Goal: Information Seeking & Learning: Learn about a topic

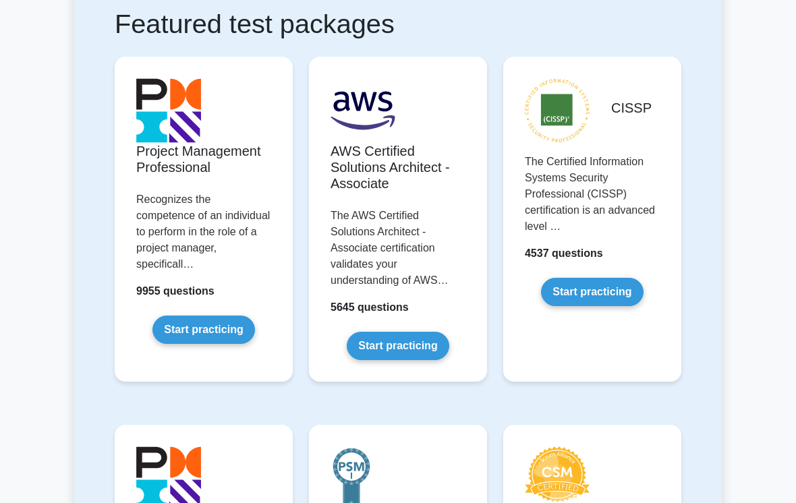
scroll to position [258, 0]
click at [410, 350] on link "Start practicing" at bounding box center [398, 346] width 102 height 28
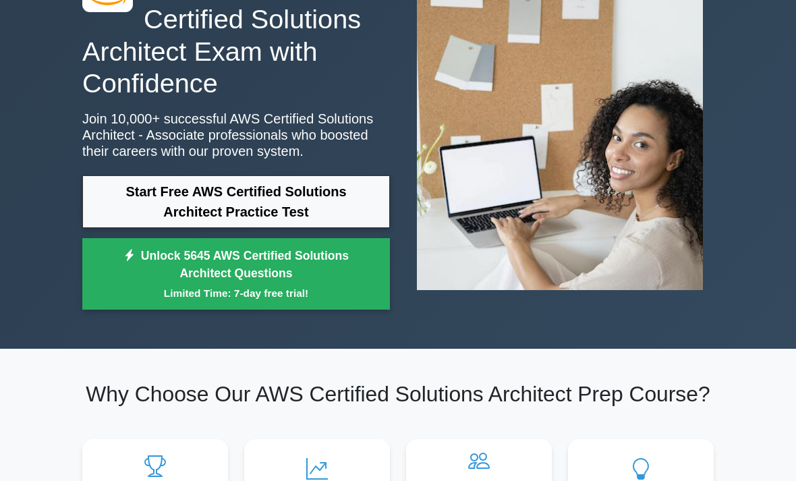
scroll to position [103, 0]
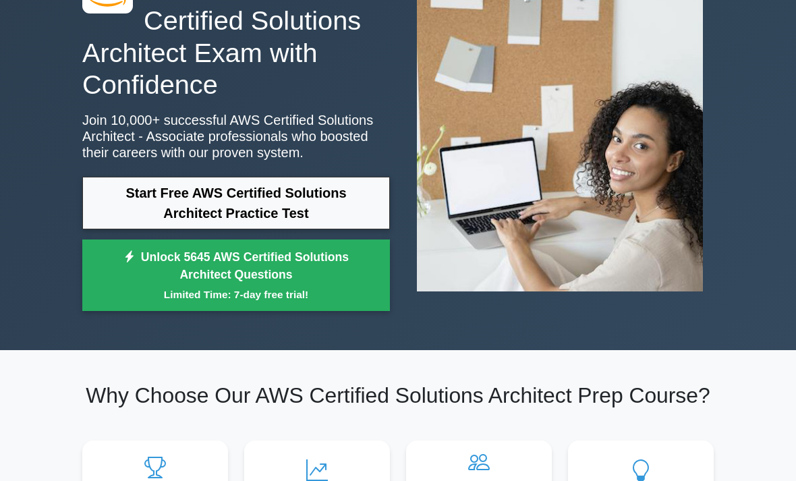
click at [126, 213] on link "Start Free AWS Certified Solutions Architect Practice Test" at bounding box center [236, 203] width 308 height 53
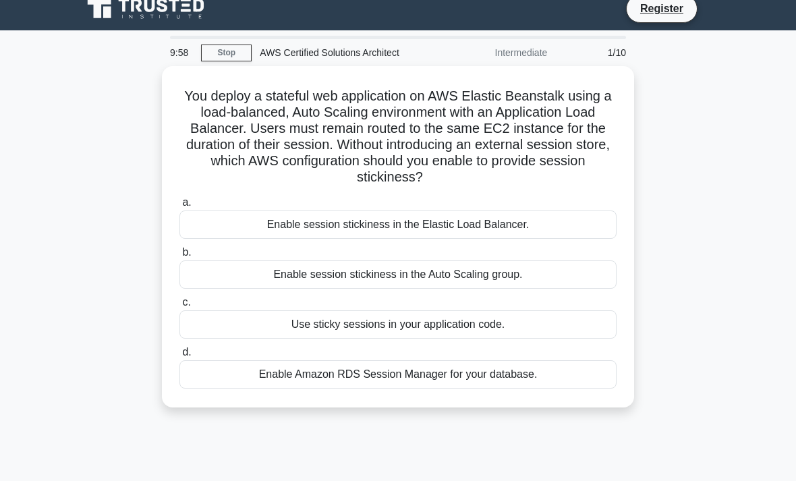
scroll to position [13, 0]
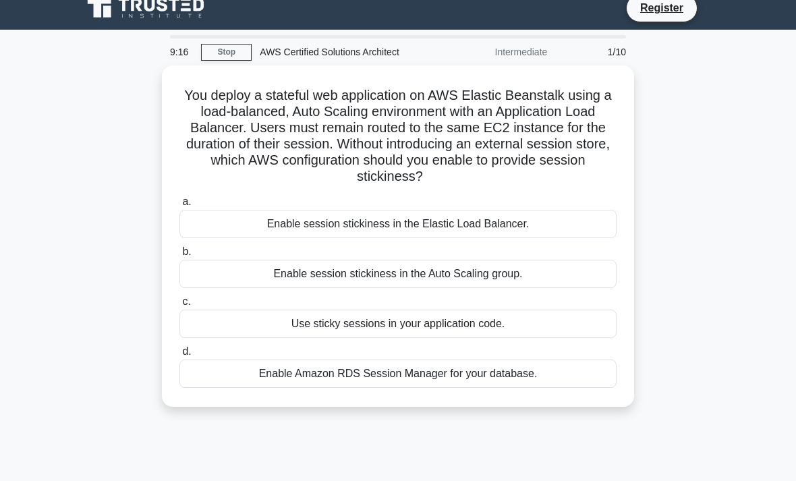
click at [457, 227] on div "Enable session stickiness in the Elastic Load Balancer." at bounding box center [398, 224] width 437 height 28
click at [180, 207] on input "a. Enable session stickiness in the Elastic Load Balancer." at bounding box center [180, 202] width 0 height 9
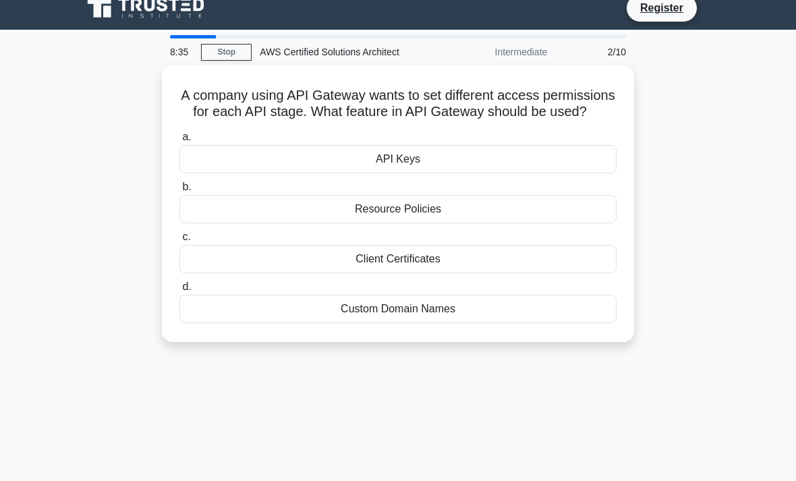
click at [512, 219] on div "Resource Policies" at bounding box center [398, 209] width 437 height 28
click at [180, 192] on input "b. Resource Policies" at bounding box center [180, 187] width 0 height 9
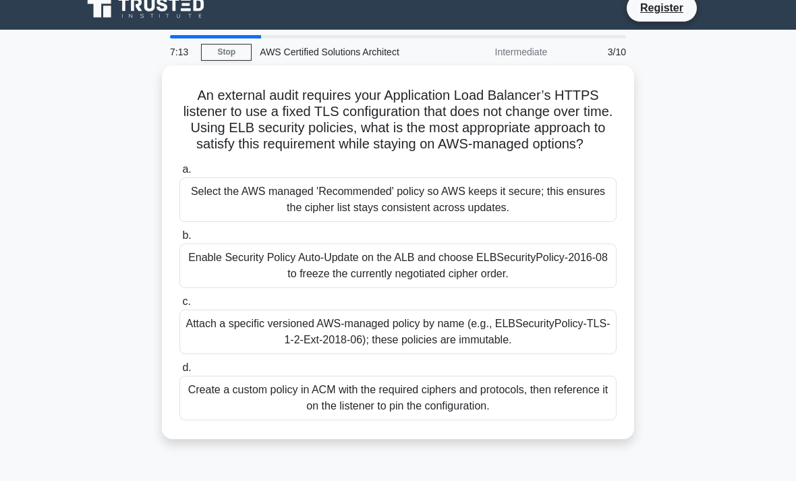
click at [452, 414] on div "Create a custom policy in ACM with the required ciphers and protocols, then ref…" at bounding box center [398, 398] width 437 height 45
click at [180, 373] on input "d. Create a custom policy in ACM with the required ciphers and protocols, then …" at bounding box center [180, 368] width 0 height 9
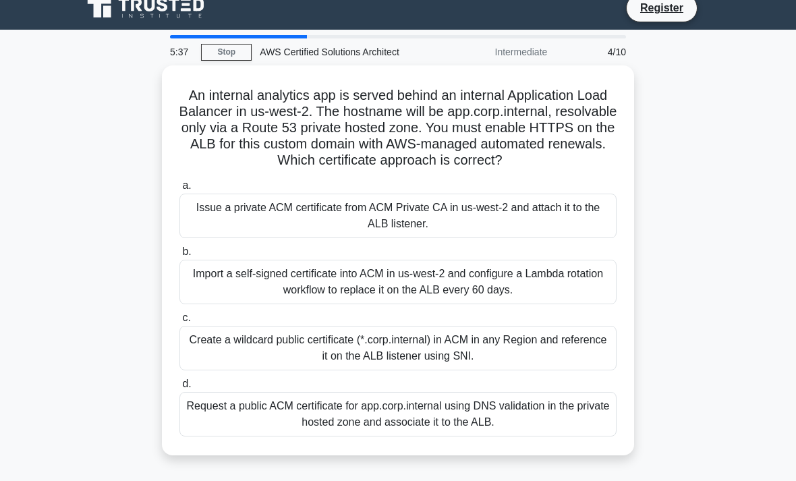
click at [445, 226] on div "Issue a private ACM certificate from ACM Private CA in us-west-2 and attach it …" at bounding box center [398, 216] width 437 height 45
click at [180, 190] on input "a. Issue a private ACM certificate from ACM Private CA in us-west-2 and attach …" at bounding box center [180, 186] width 0 height 9
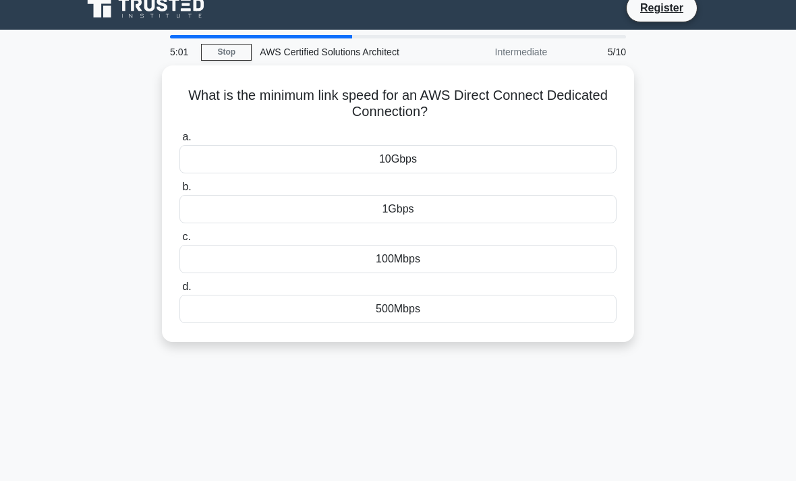
click at [471, 263] on div "100Mbps" at bounding box center [398, 259] width 437 height 28
click at [180, 242] on input "c. 100Mbps" at bounding box center [180, 237] width 0 height 9
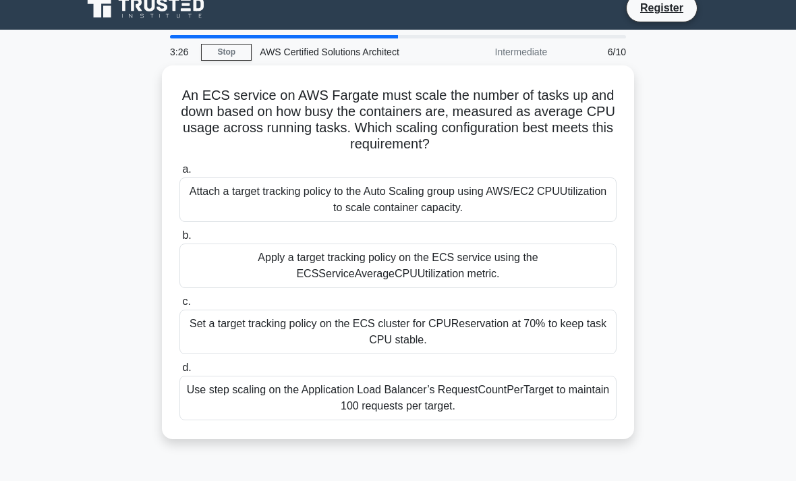
click at [453, 265] on div "Apply a target tracking policy on the ECS service using the ECSServiceAverageCP…" at bounding box center [398, 266] width 437 height 45
click at [180, 240] on input "b. Apply a target tracking policy on the ECS service using the ECSServiceAverag…" at bounding box center [180, 235] width 0 height 9
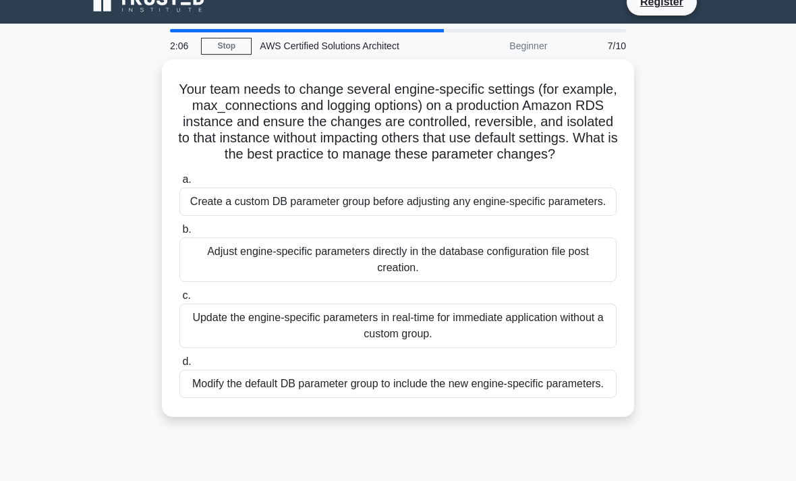
scroll to position [21, 0]
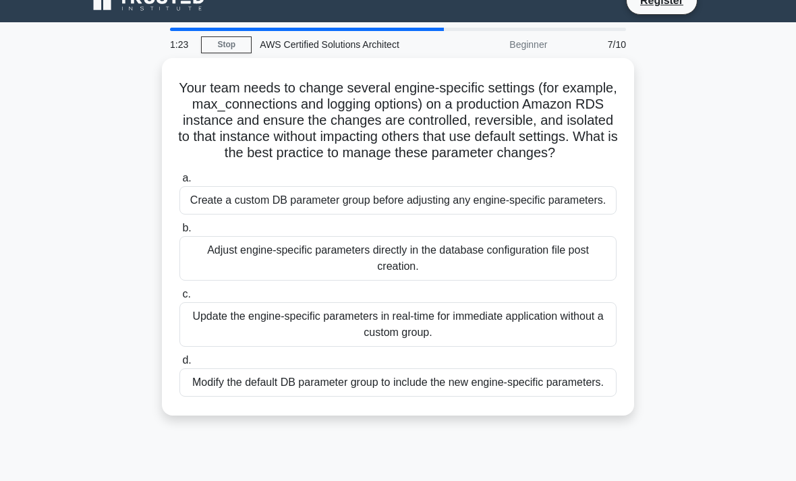
click at [499, 215] on div "Create a custom DB parameter group before adjusting any engine-specific paramet…" at bounding box center [398, 200] width 437 height 28
click at [180, 183] on input "a. Create a custom DB parameter group before adjusting any engine-specific para…" at bounding box center [180, 178] width 0 height 9
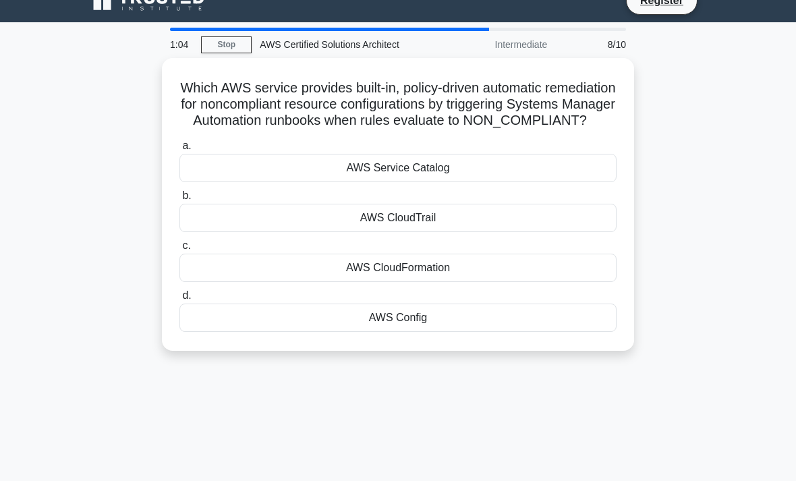
click at [470, 332] on div "AWS Config" at bounding box center [398, 318] width 437 height 28
click at [180, 300] on input "d. AWS Config" at bounding box center [180, 296] width 0 height 9
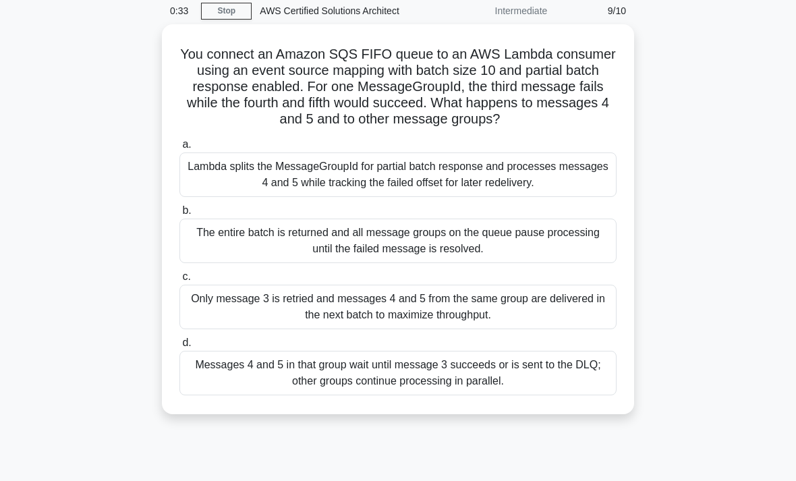
scroll to position [57, 0]
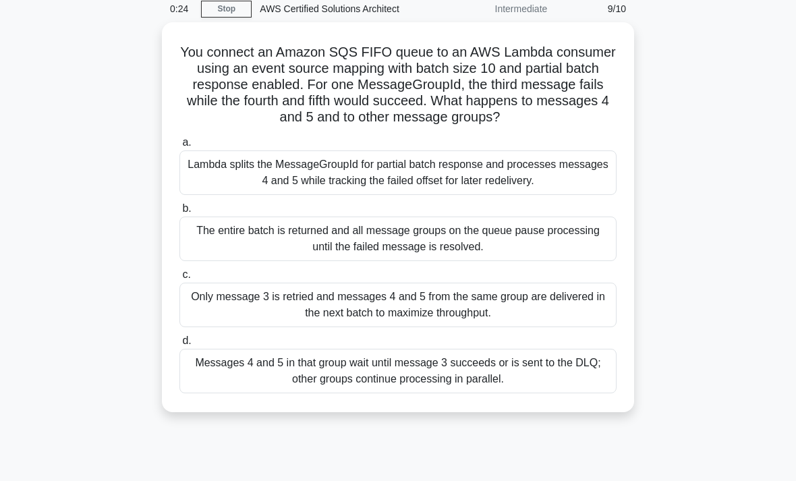
click at [494, 327] on div "Only message 3 is retried and messages 4 and 5 from the same group are delivere…" at bounding box center [398, 305] width 437 height 45
click at [180, 279] on input "c. Only message 3 is retried and messages 4 and 5 from the same group are deliv…" at bounding box center [180, 275] width 0 height 9
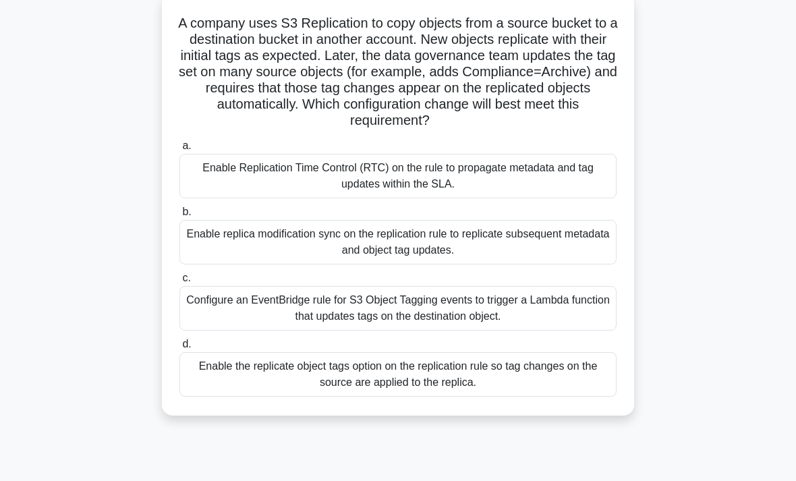
scroll to position [88, 0]
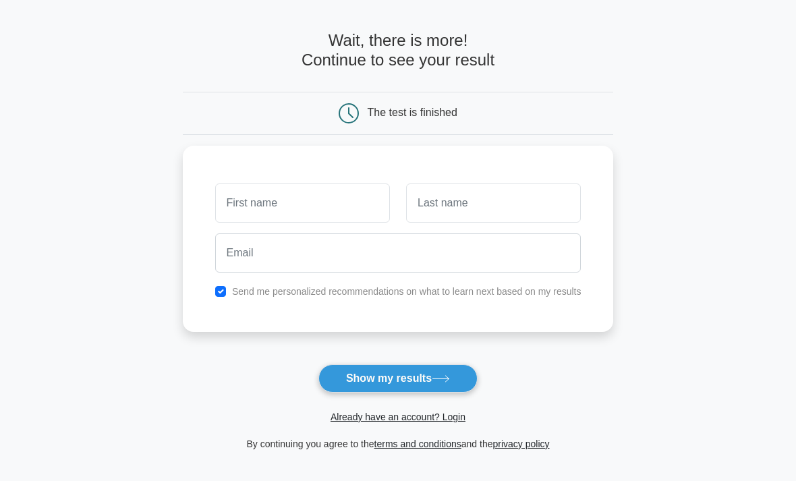
scroll to position [43, 0]
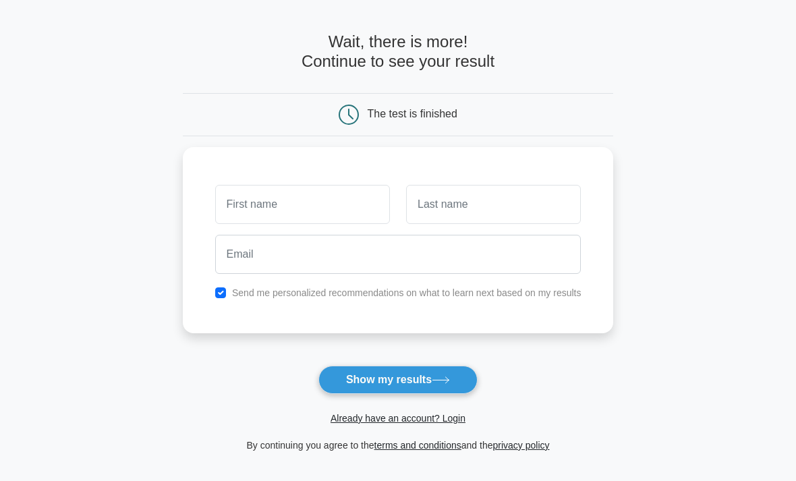
click at [215, 288] on input "checkbox" at bounding box center [220, 293] width 11 height 11
checkbox input "false"
click at [355, 207] on input "text" at bounding box center [302, 204] width 175 height 39
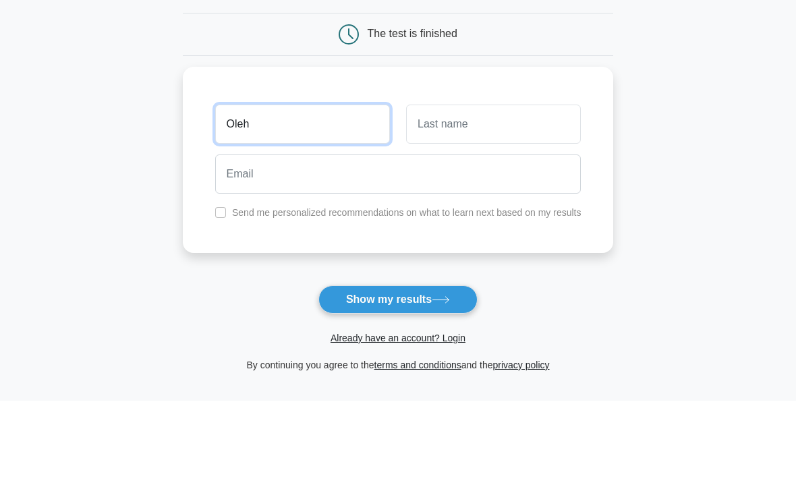
type input "Oleh"
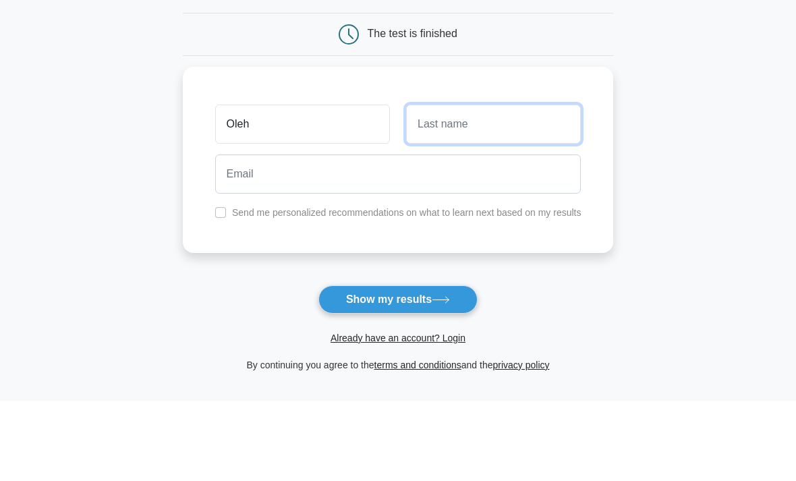
click at [506, 185] on input "text" at bounding box center [493, 204] width 175 height 39
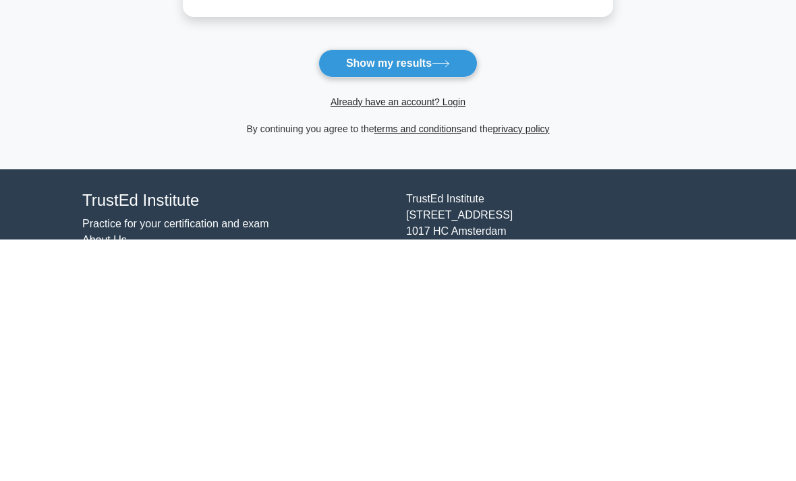
scroll to position [144, 0]
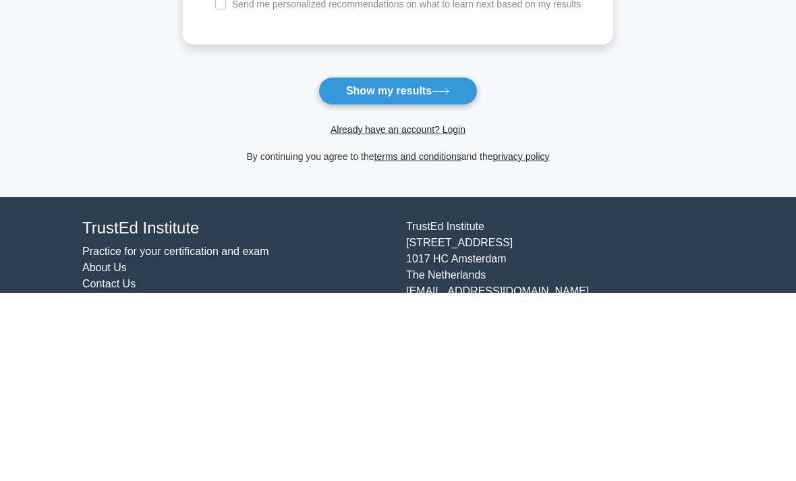
click at [437, 276] on icon at bounding box center [441, 279] width 18 height 7
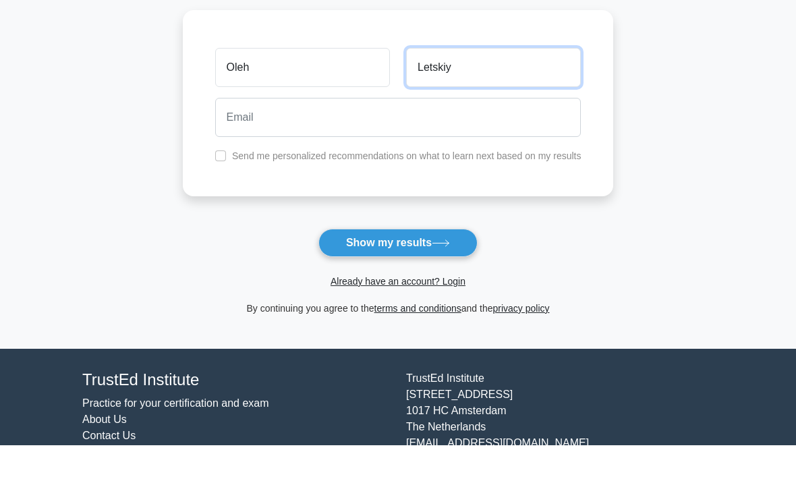
type input "Letskiy"
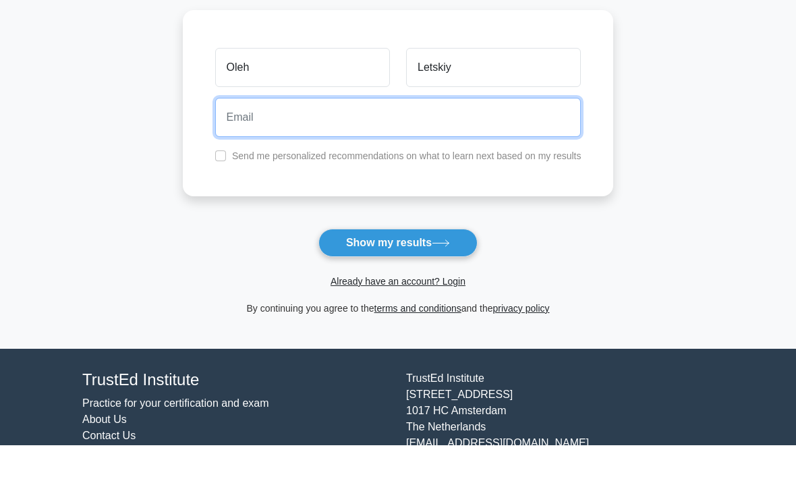
click at [445, 134] on input "email" at bounding box center [398, 153] width 366 height 39
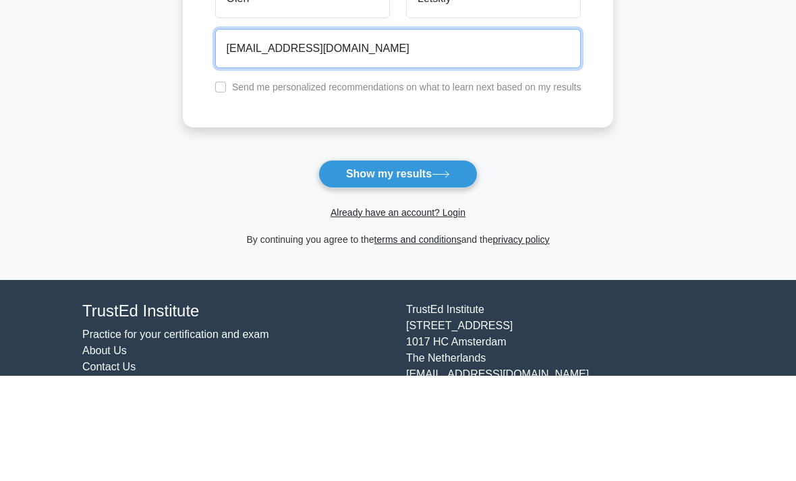
type input "letskiydj@gmail.com"
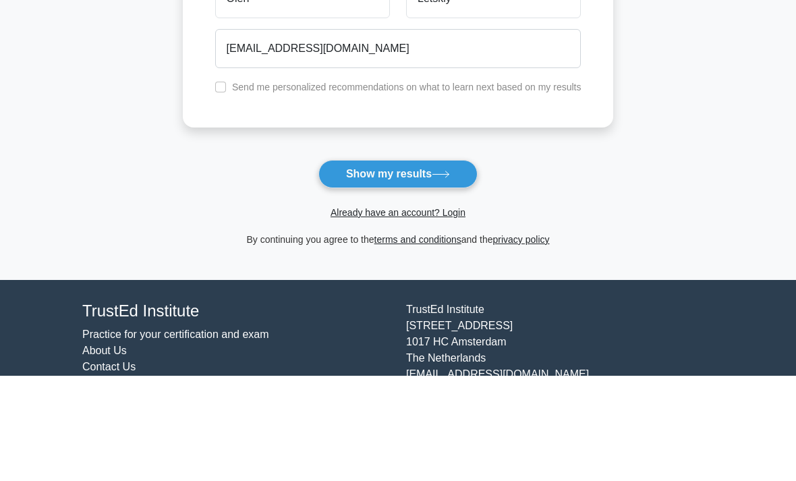
click at [458, 265] on button "Show my results" at bounding box center [398, 279] width 159 height 28
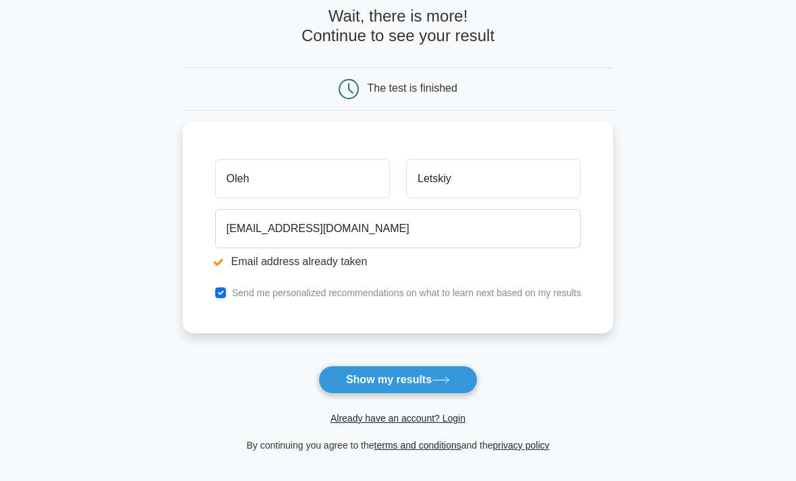
scroll to position [119, 0]
click at [456, 423] on link "Already have an account? Login" at bounding box center [398, 418] width 135 height 11
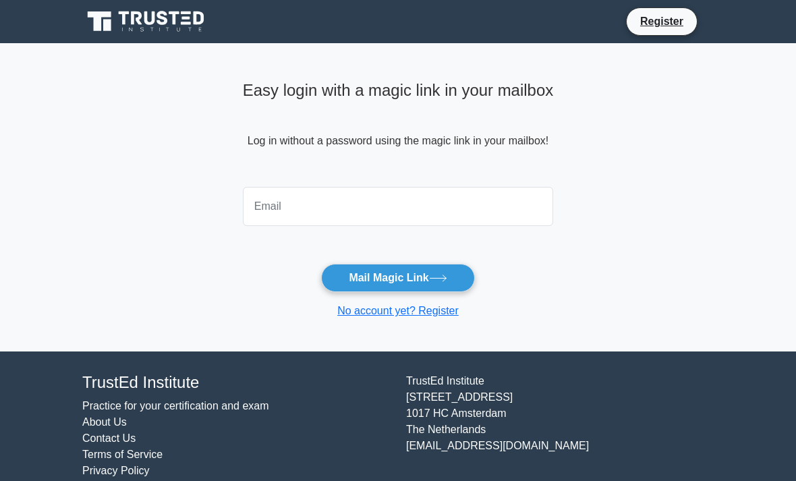
click at [476, 199] on input "email" at bounding box center [398, 206] width 310 height 39
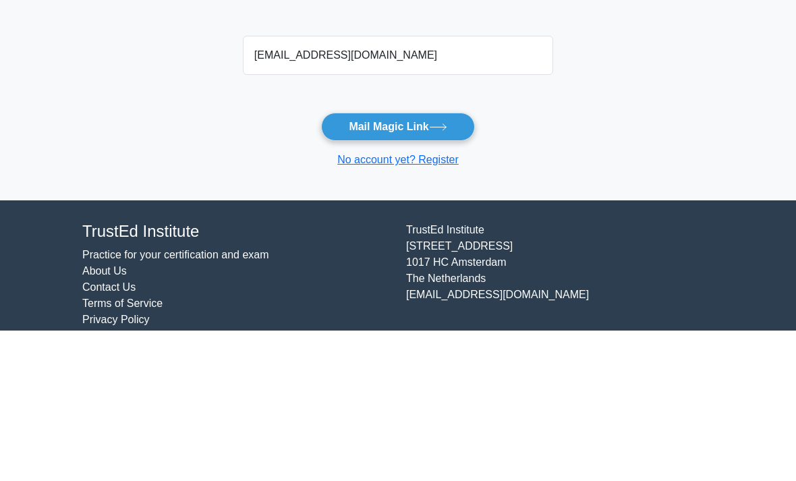
type input "letskiydj@gmail.com"
click at [438, 275] on icon at bounding box center [438, 278] width 18 height 7
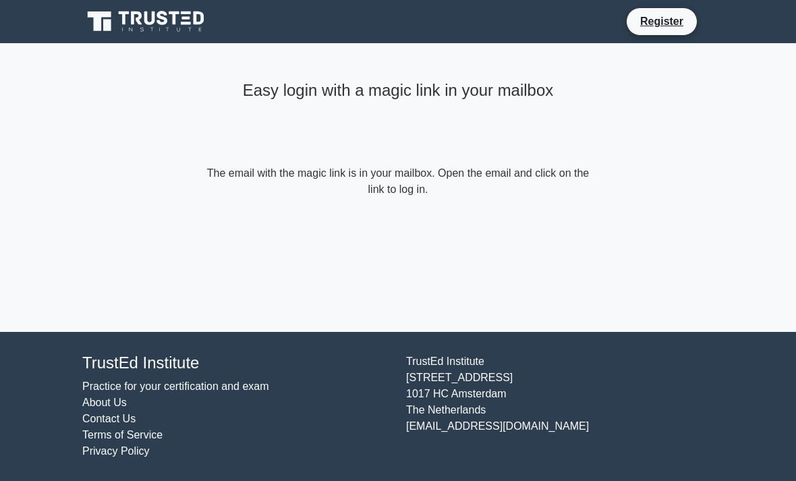
scroll to position [43, 0]
click at [393, 173] on div "Easy login with a magic link in your mailbox The email with the magic link is i…" at bounding box center [398, 136] width 405 height 187
click at [403, 165] on form "The email with the magic link is in your mailbox. Open the email and click on t…" at bounding box center [398, 181] width 389 height 32
click at [510, 170] on div "Easy login with a magic link in your mailbox The email with the magic link is i…" at bounding box center [398, 136] width 405 height 187
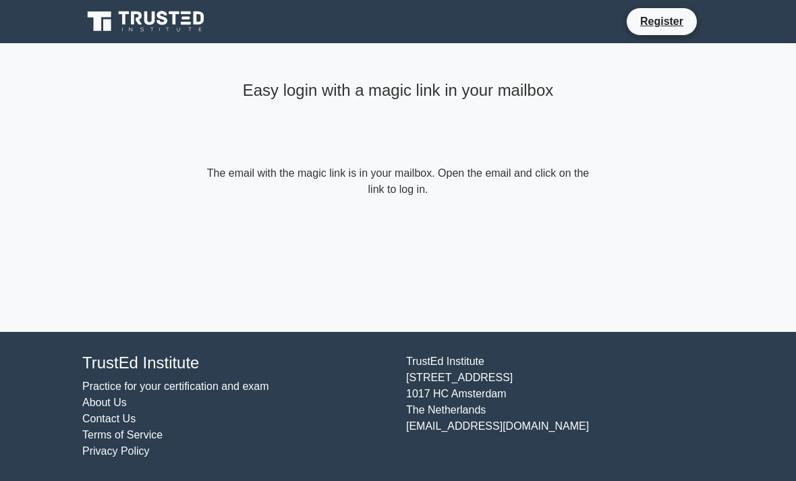
click at [387, 105] on div "Easy login with a magic link in your mailbox" at bounding box center [398, 121] width 389 height 90
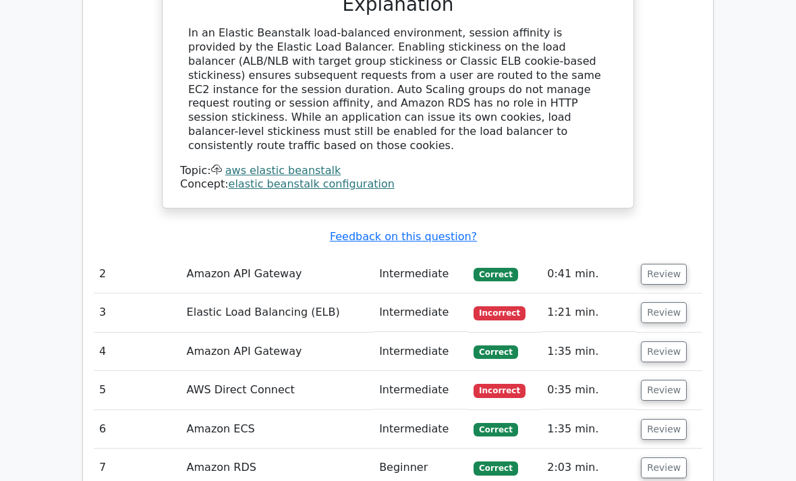
scroll to position [1557, 0]
click at [666, 302] on button "Review" at bounding box center [664, 312] width 46 height 21
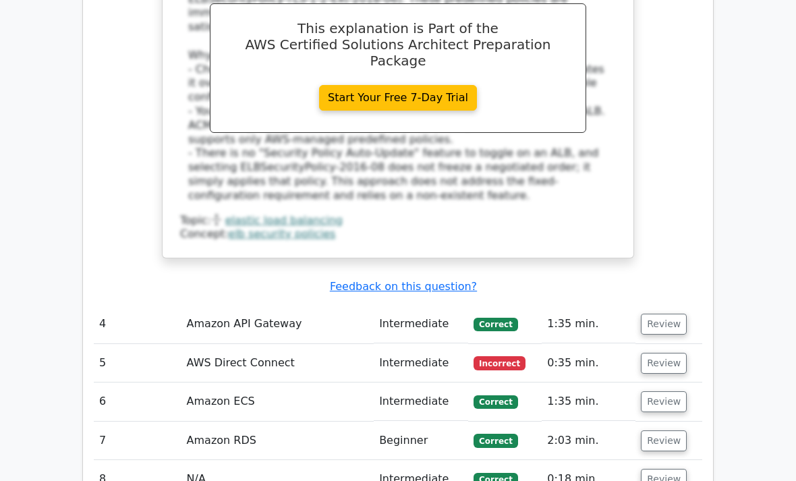
scroll to position [2309, 0]
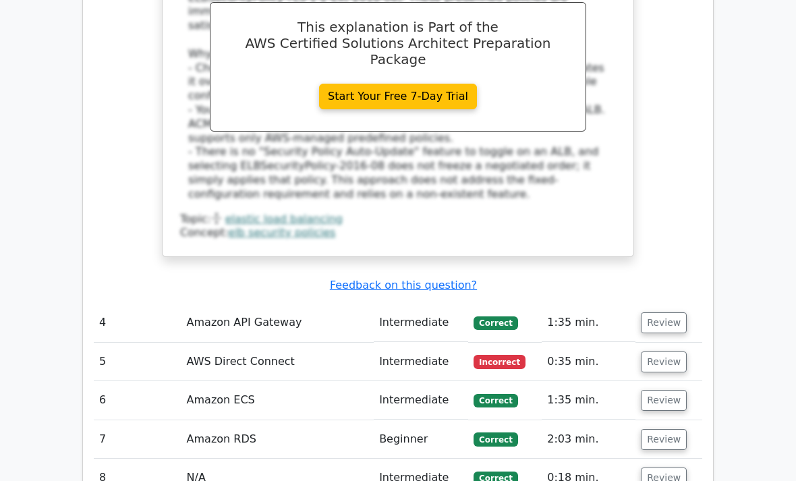
click at [666, 352] on button "Review" at bounding box center [664, 362] width 46 height 21
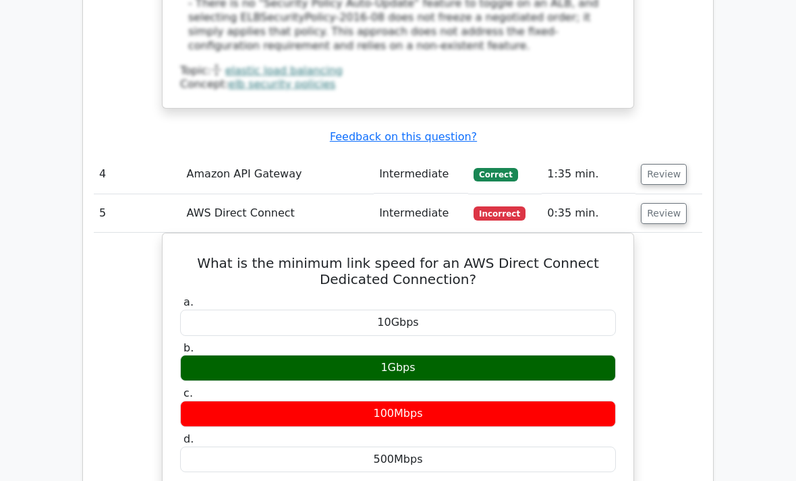
scroll to position [2458, 0]
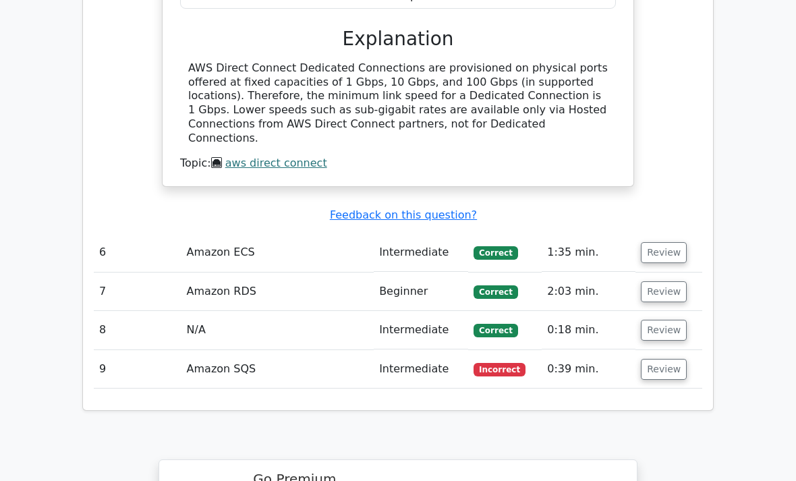
click at [667, 360] on button "Review" at bounding box center [664, 370] width 46 height 21
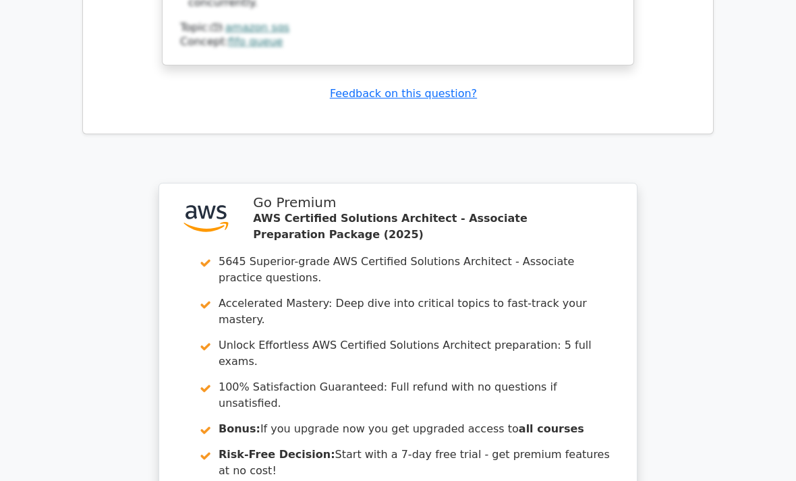
scroll to position [3951, 0]
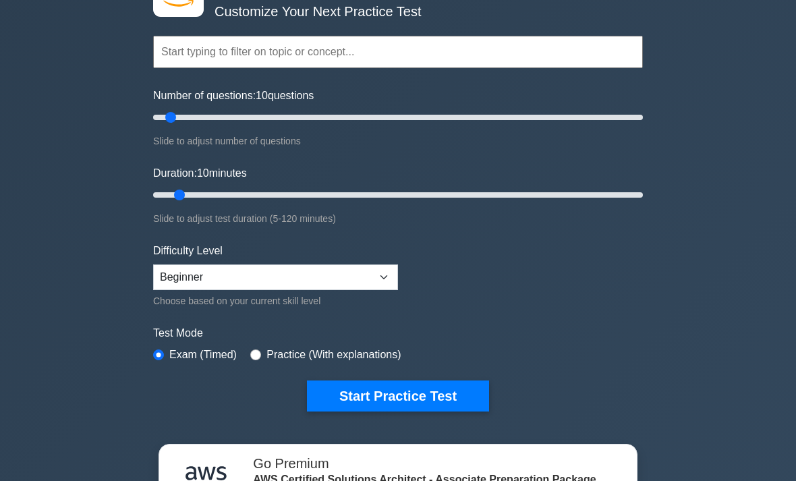
scroll to position [99, 0]
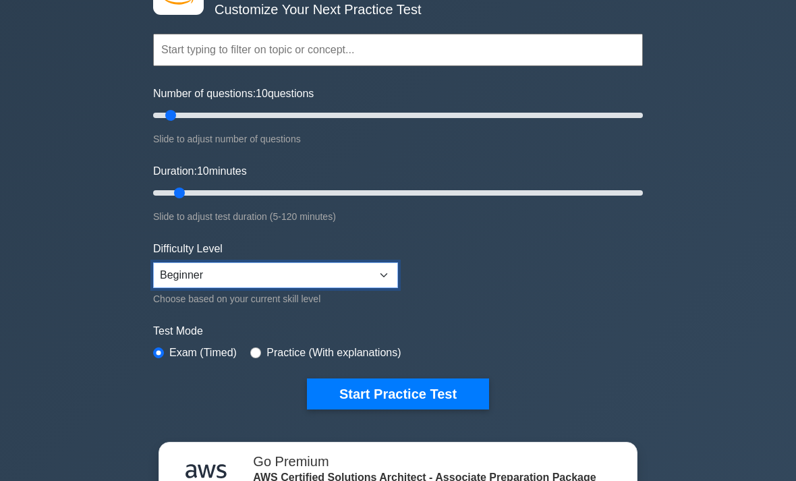
click at [373, 288] on select "Beginner Intermediate Expert" at bounding box center [275, 276] width 245 height 26
select select "intermediate"
click at [428, 409] on button "Start Practice Test" at bounding box center [398, 394] width 182 height 31
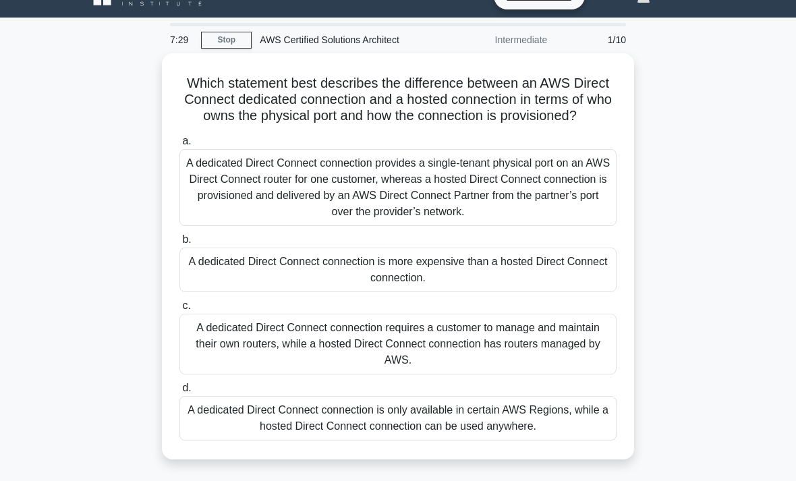
scroll to position [25, 0]
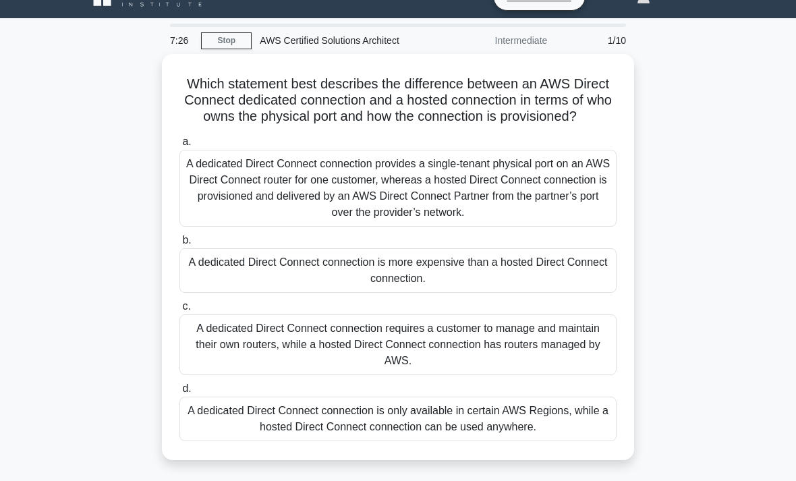
click at [529, 200] on div "A dedicated Direct Connect connection provides a single-tenant physical port on…" at bounding box center [398, 188] width 437 height 77
click at [180, 146] on input "a. A dedicated Direct Connect connection provides a single-tenant physical port…" at bounding box center [180, 142] width 0 height 9
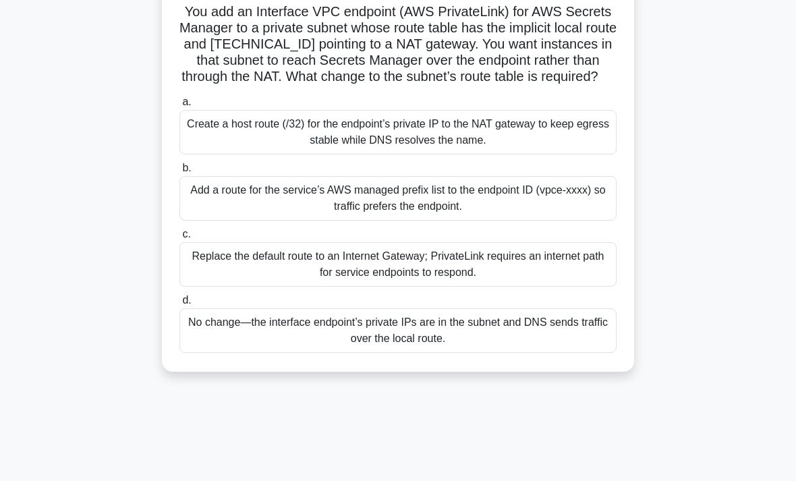
scroll to position [98, 0]
click at [238, 341] on div "No change—the interface endpoint’s private IPs are in the subnet and DNS sends …" at bounding box center [398, 330] width 437 height 45
click at [180, 304] on input "d. No change—the interface endpoint’s private IPs are in the subnet and DNS sen…" at bounding box center [180, 300] width 0 height 9
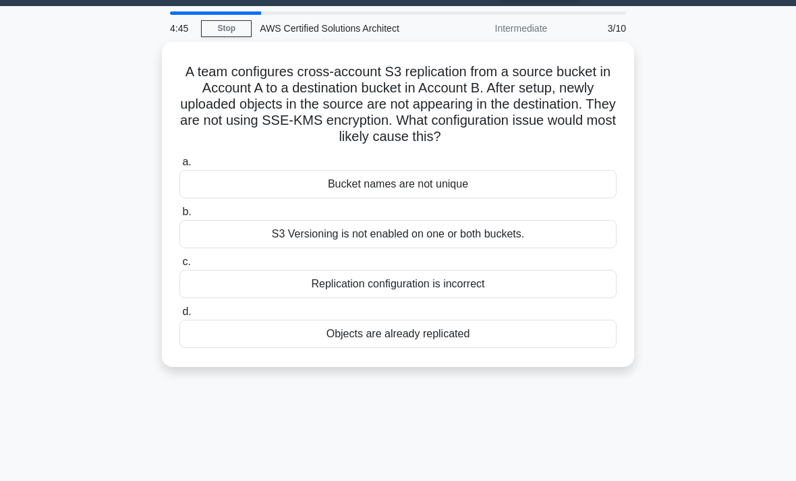
scroll to position [38, 0]
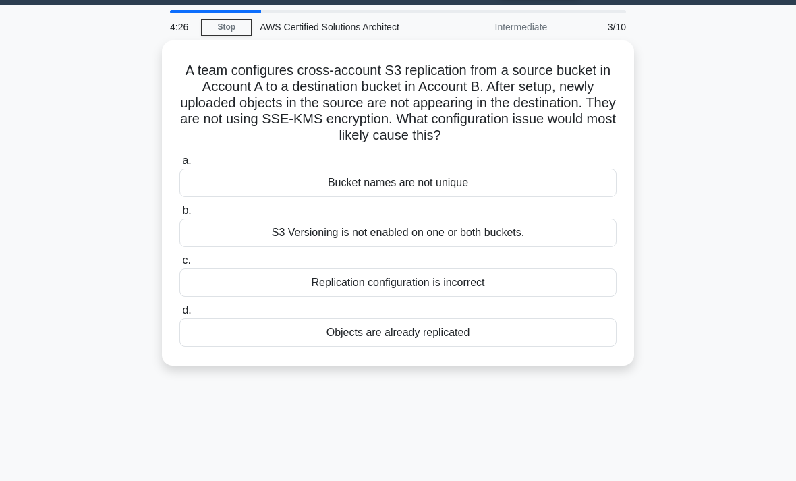
click at [236, 232] on div "S3 Versioning is not enabled on one or both buckets." at bounding box center [398, 233] width 437 height 28
click at [180, 215] on input "b. S3 Versioning is not enabled on one or both buckets." at bounding box center [180, 211] width 0 height 9
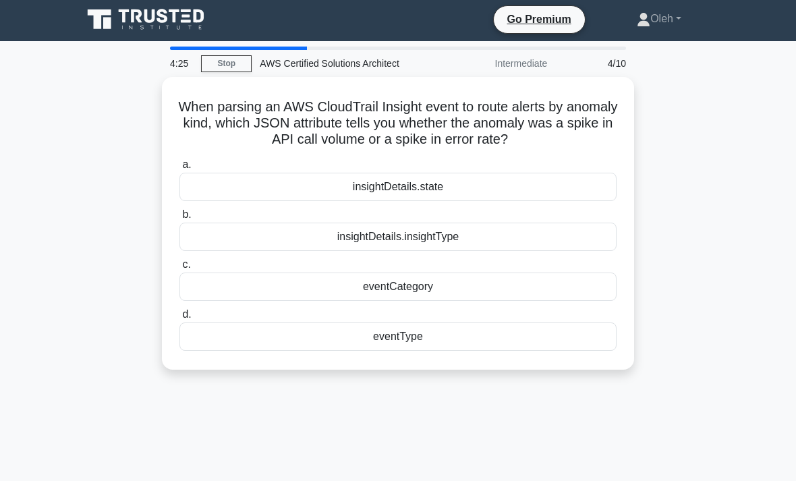
scroll to position [1, 0]
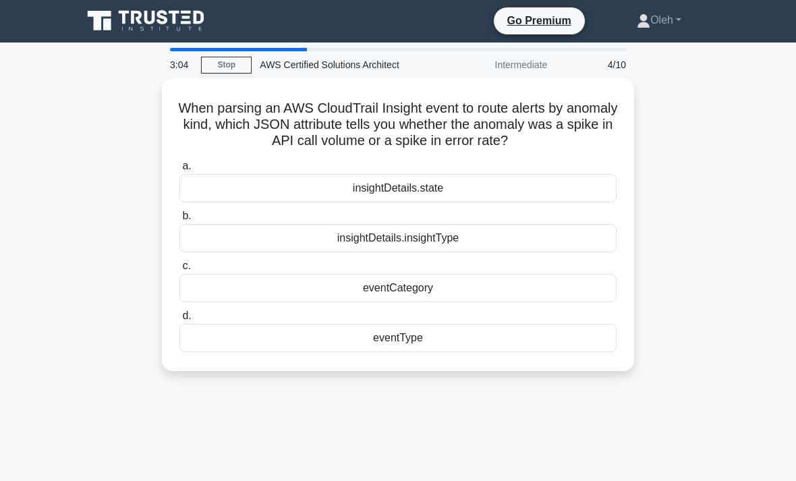
click at [240, 352] on div "eventType" at bounding box center [398, 338] width 437 height 28
click at [180, 321] on input "d. eventType" at bounding box center [180, 316] width 0 height 9
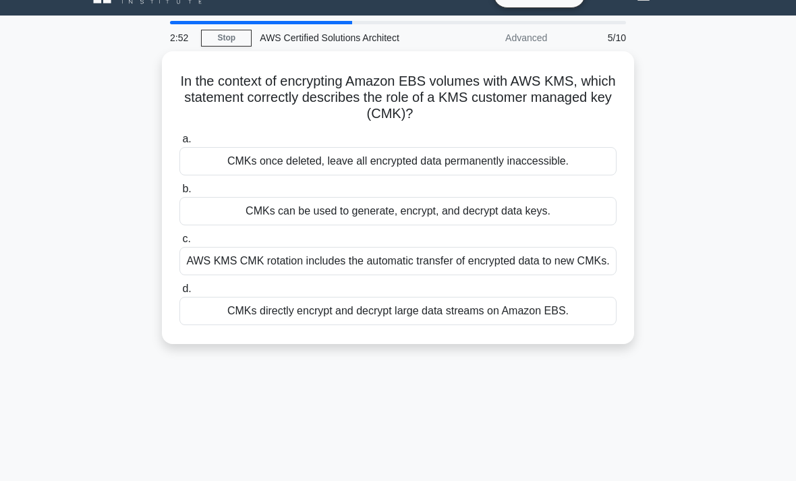
scroll to position [28, 0]
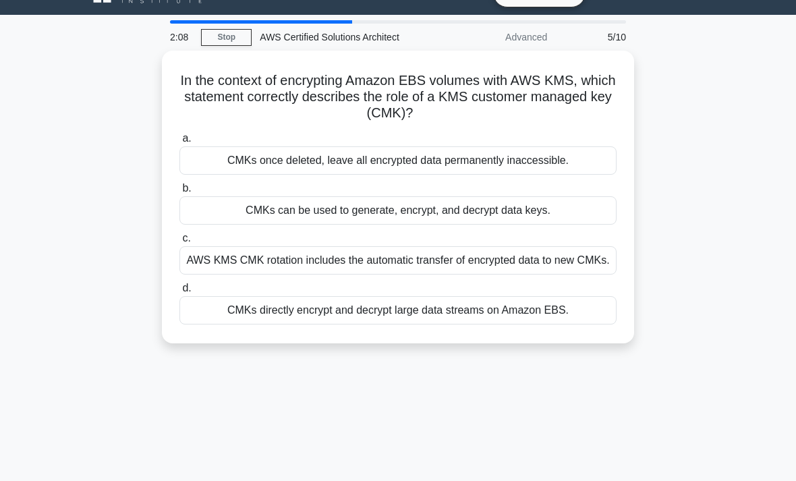
click at [223, 214] on div "CMKs can be used to generate, encrypt, and decrypt data keys." at bounding box center [398, 210] width 437 height 28
click at [180, 193] on input "b. CMKs can be used to generate, encrypt, and decrypt data keys." at bounding box center [180, 188] width 0 height 9
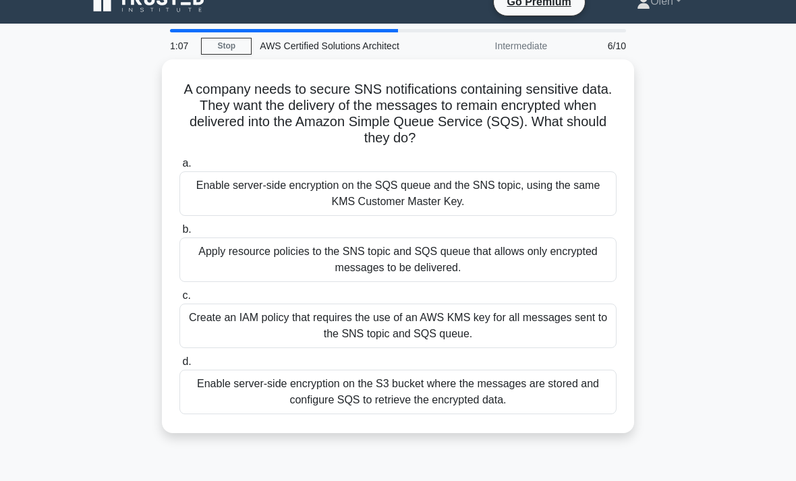
scroll to position [20, 0]
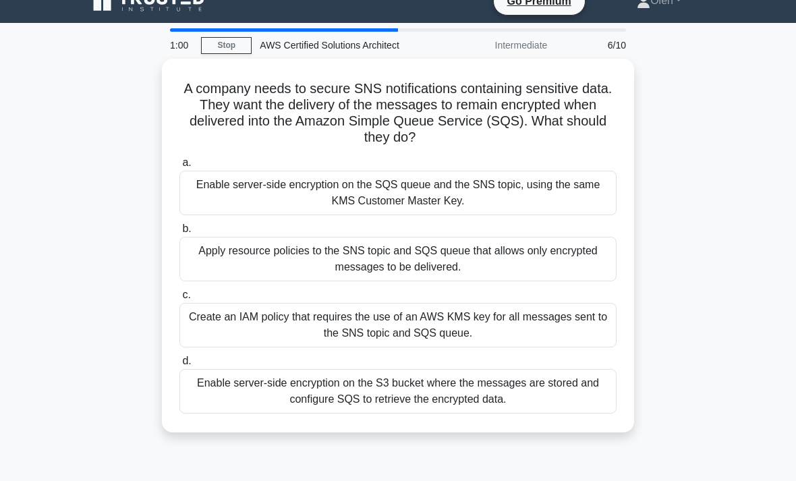
click at [243, 251] on div "Apply resource policies to the SNS topic and SQS queue that allows only encrypt…" at bounding box center [398, 259] width 437 height 45
click at [180, 234] on input "b. Apply resource policies to the SNS topic and SQS queue that allows only encr…" at bounding box center [180, 229] width 0 height 9
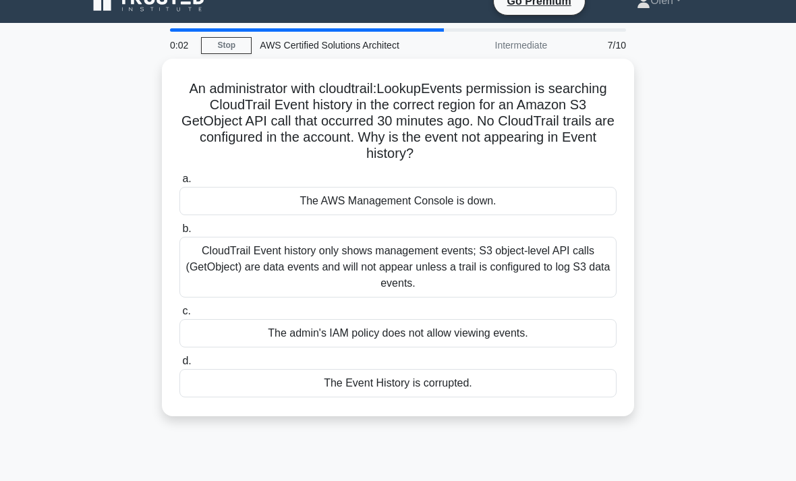
click at [213, 263] on div "CloudTrail Event history only shows management events; S3 object-level API call…" at bounding box center [398, 267] width 437 height 61
click at [180, 234] on input "b. CloudTrail Event history only shows management events; S3 object-level API c…" at bounding box center [180, 229] width 0 height 9
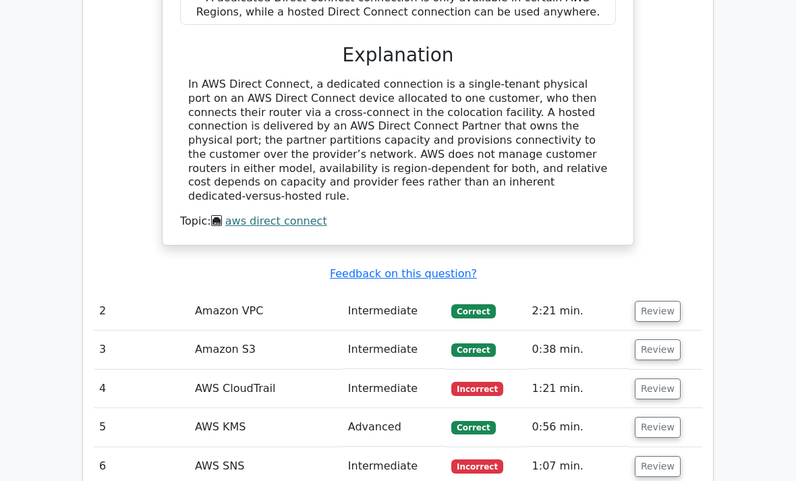
scroll to position [1535, 0]
click at [664, 379] on button "Review" at bounding box center [658, 389] width 46 height 21
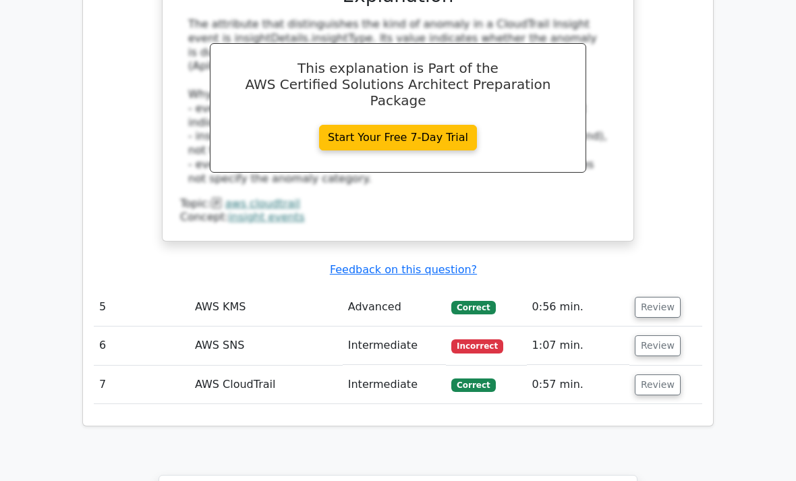
scroll to position [2234, 0]
click at [665, 335] on button "Review" at bounding box center [658, 345] width 46 height 21
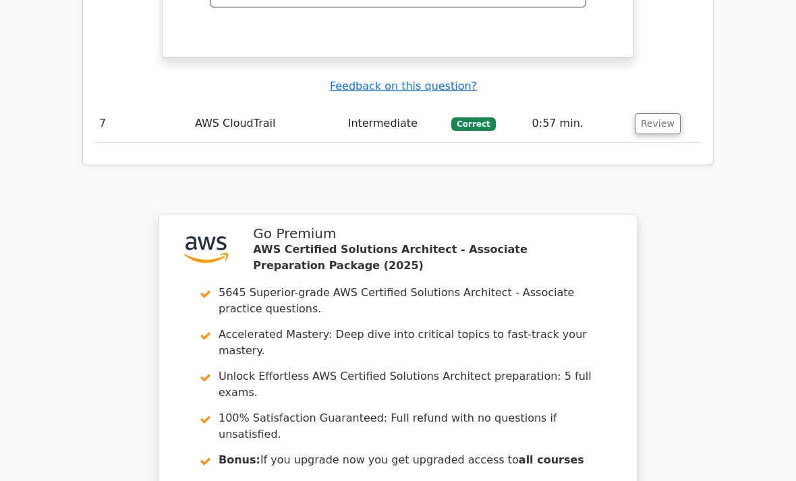
scroll to position [3286, 0]
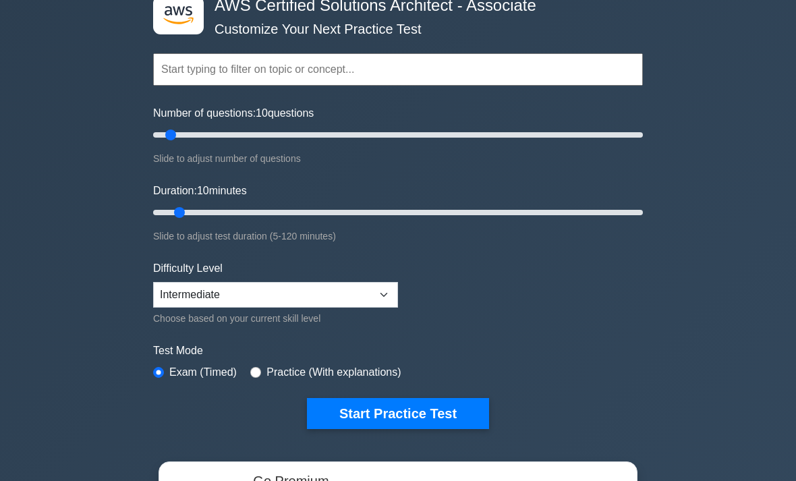
scroll to position [77, 0]
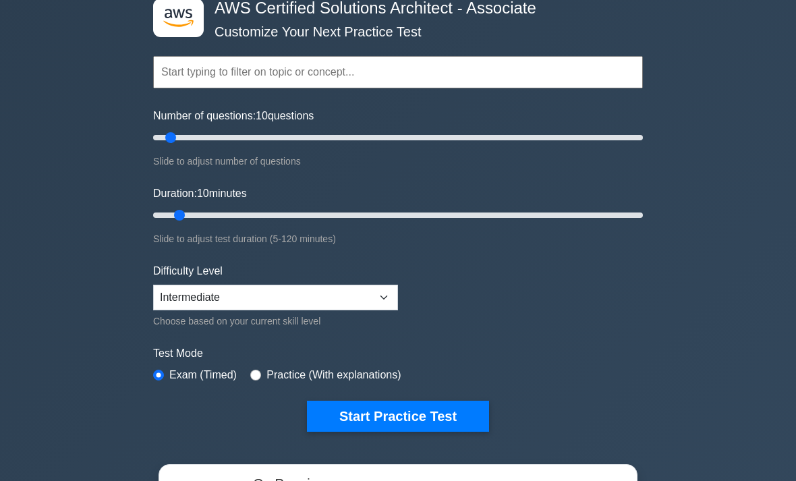
click at [404, 432] on button "Start Practice Test" at bounding box center [398, 416] width 182 height 31
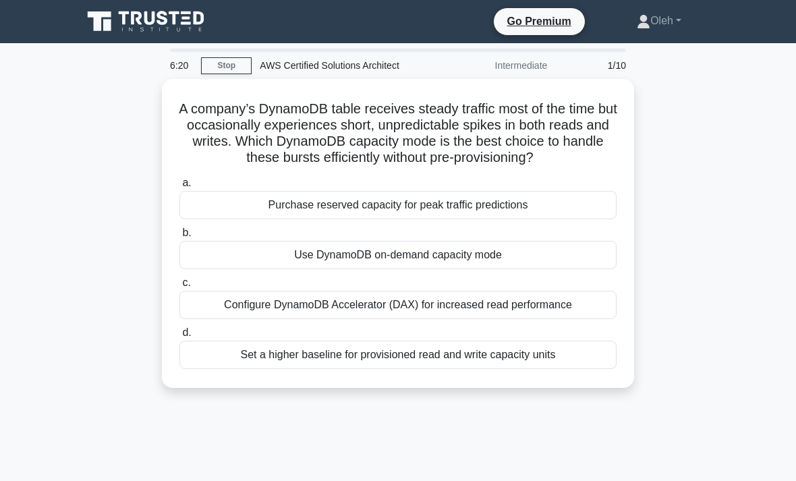
click at [583, 269] on div "Use DynamoDB on-demand capacity mode" at bounding box center [398, 255] width 437 height 28
click at [180, 238] on input "b. Use DynamoDB on-demand capacity mode" at bounding box center [180, 233] width 0 height 9
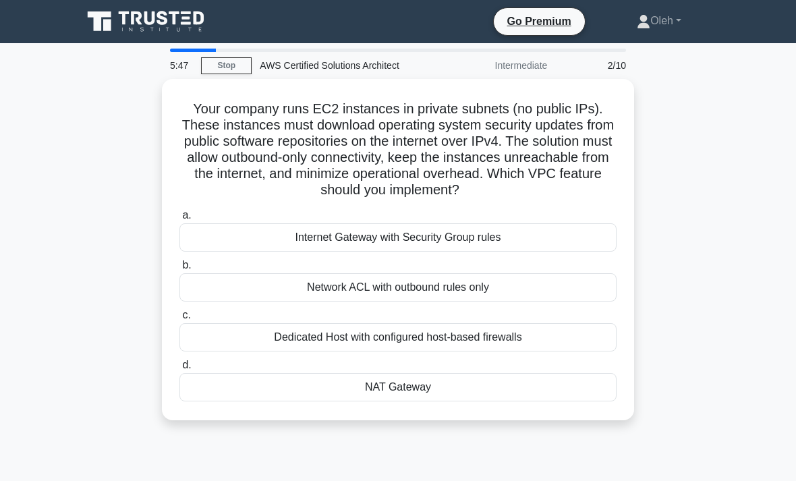
click at [504, 402] on div "NAT Gateway" at bounding box center [398, 387] width 437 height 28
click at [180, 370] on input "d. NAT Gateway" at bounding box center [180, 365] width 0 height 9
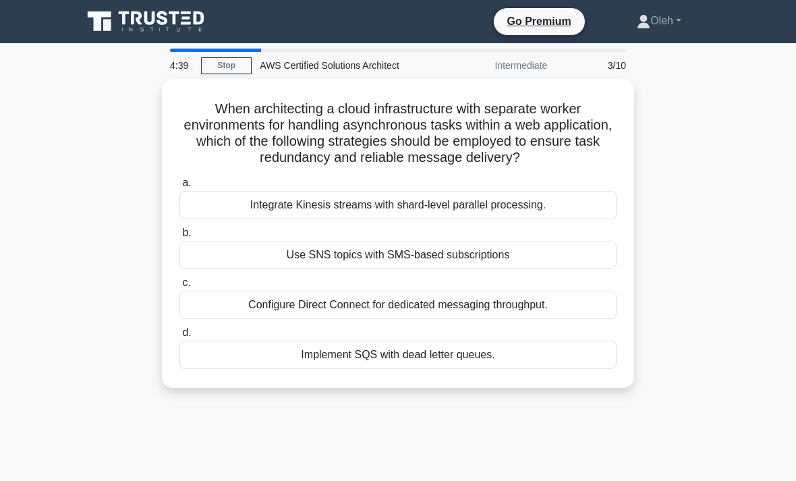
click at [487, 369] on div "Implement SQS with dead letter queues." at bounding box center [398, 355] width 437 height 28
click at [180, 337] on input "d. Implement SQS with dead letter queues." at bounding box center [180, 333] width 0 height 9
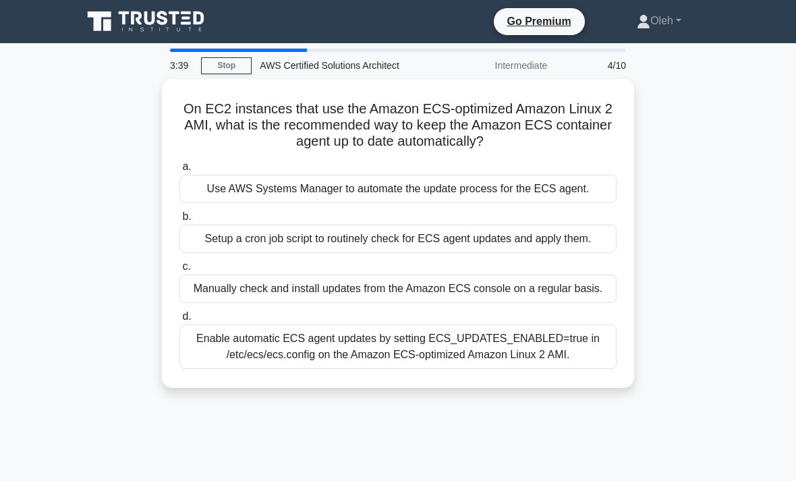
click at [558, 187] on div "Use AWS Systems Manager to automate the update process for the ECS agent." at bounding box center [398, 189] width 437 height 28
click at [180, 171] on input "a. Use AWS Systems Manager to automate the update process for the ECS agent." at bounding box center [180, 167] width 0 height 9
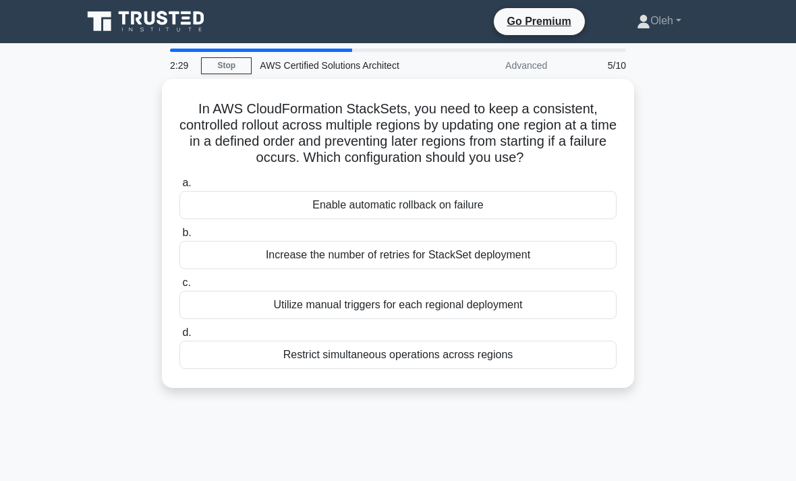
click at [487, 369] on div "Restrict simultaneous operations across regions" at bounding box center [398, 355] width 437 height 28
click at [180, 337] on input "d. Restrict simultaneous operations across regions" at bounding box center [180, 333] width 0 height 9
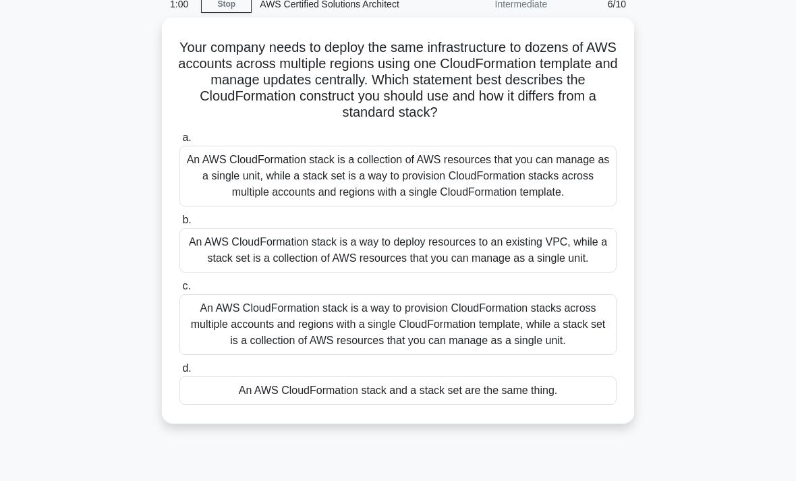
scroll to position [63, 0]
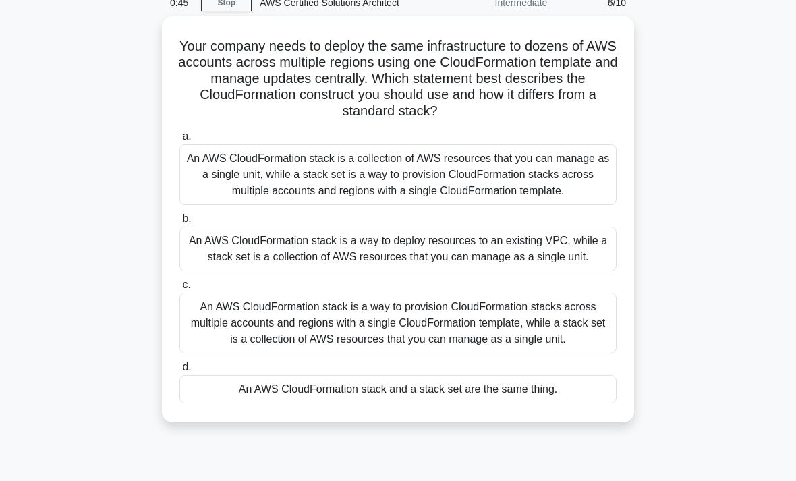
click at [553, 191] on div "An AWS CloudFormation stack is a collection of AWS resources that you can manag…" at bounding box center [398, 174] width 437 height 61
click at [180, 141] on input "a. An AWS CloudFormation stack is a collection of AWS resources that you can ma…" at bounding box center [180, 136] width 0 height 9
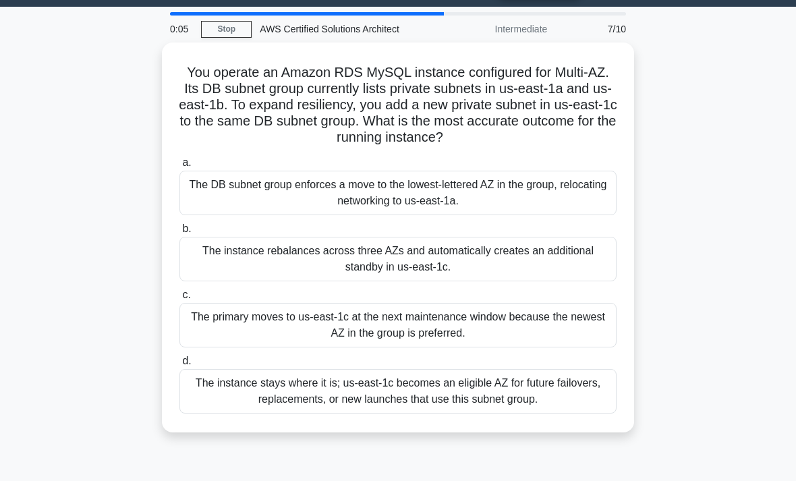
scroll to position [40, 0]
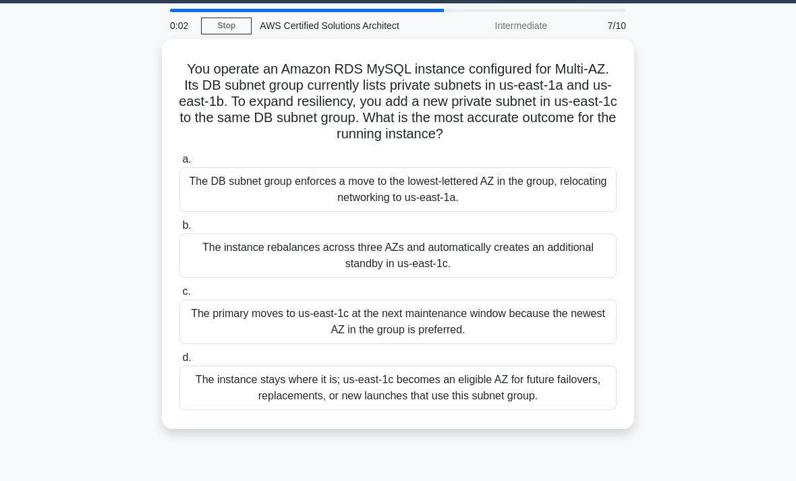
click at [562, 397] on div "The instance stays where it is; us-east-1c becomes an eligible AZ for future fa…" at bounding box center [398, 388] width 437 height 45
click at [180, 362] on input "d. The instance stays where it is; us-east-1c becomes an eligible AZ for future…" at bounding box center [180, 358] width 0 height 9
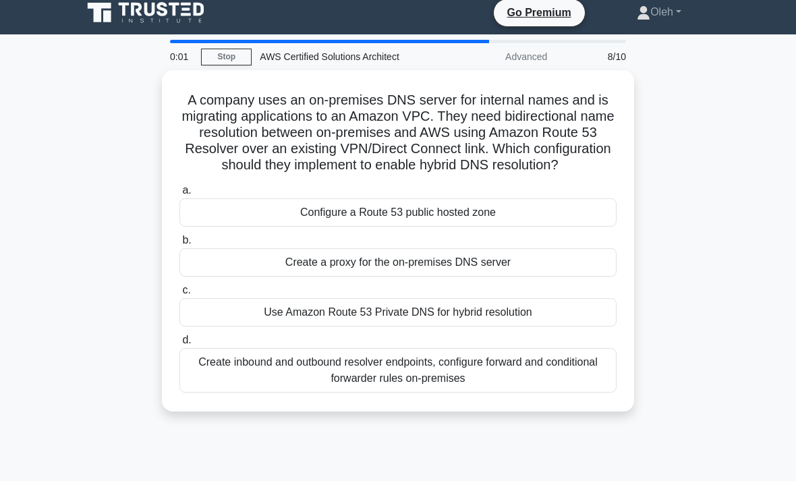
scroll to position [0, 0]
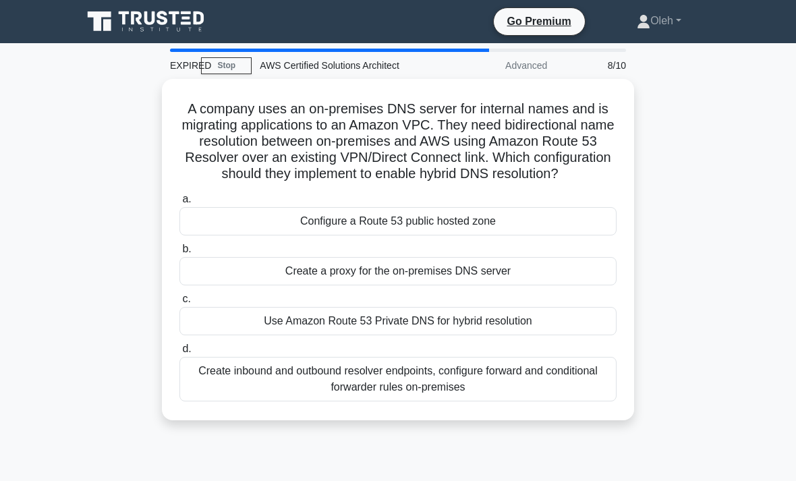
click at [586, 335] on div "Use Amazon Route 53 Private DNS for hybrid resolution" at bounding box center [398, 321] width 437 height 28
click at [180, 304] on input "c. Use Amazon Route 53 Private DNS for hybrid resolution" at bounding box center [180, 299] width 0 height 9
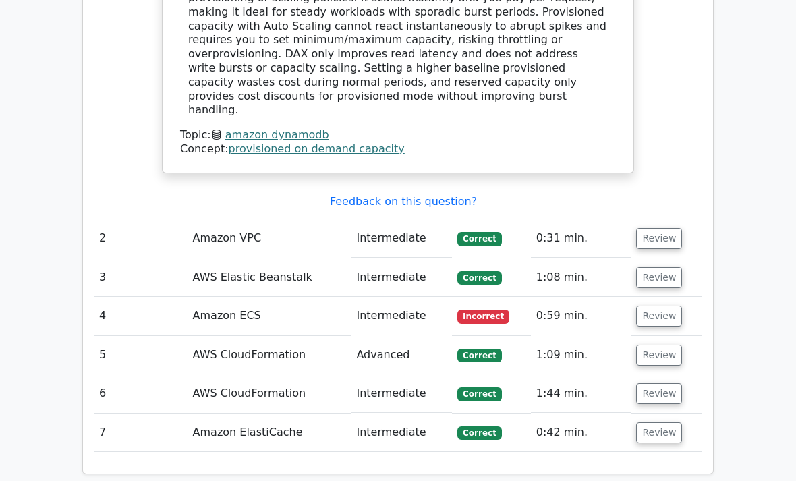
scroll to position [1567, 0]
click at [659, 306] on button "Review" at bounding box center [659, 316] width 46 height 21
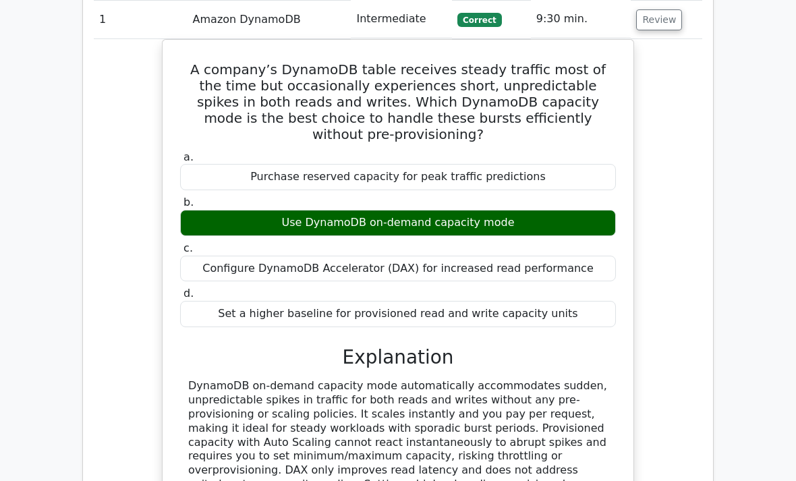
scroll to position [1149, 0]
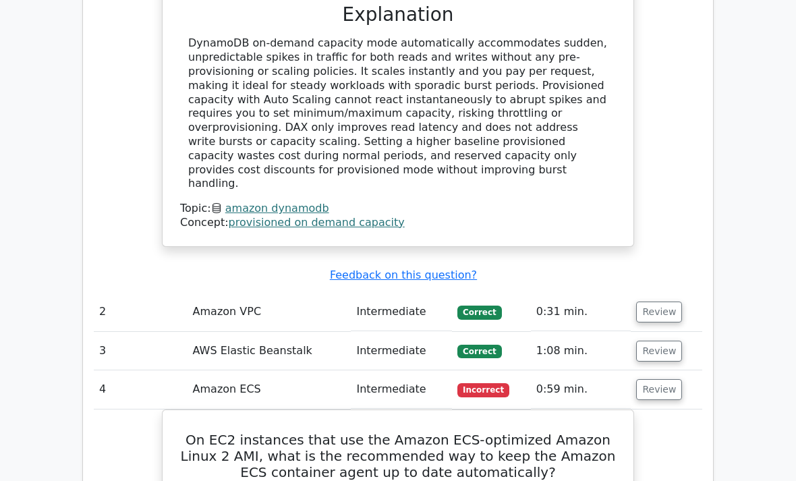
scroll to position [1509, 0]
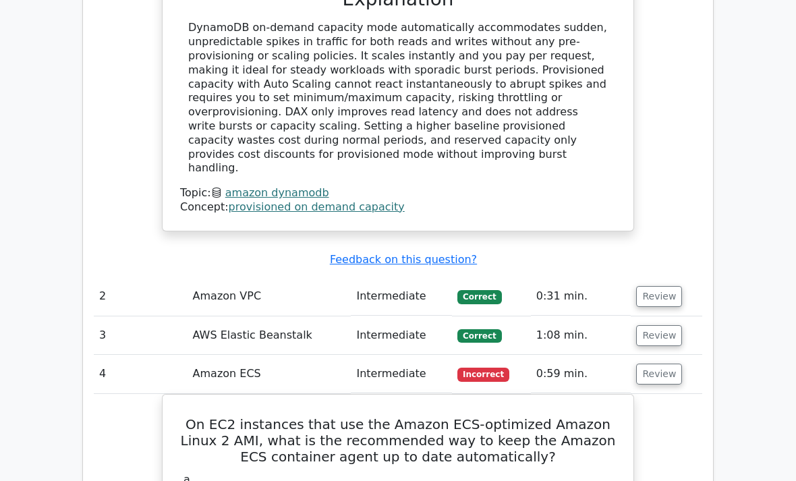
click at [659, 287] on button "Review" at bounding box center [659, 297] width 46 height 21
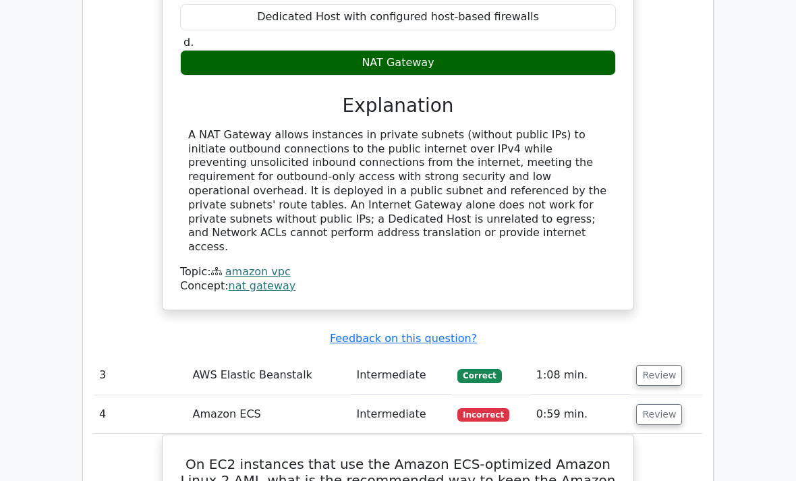
click at [660, 365] on button "Review" at bounding box center [659, 375] width 46 height 21
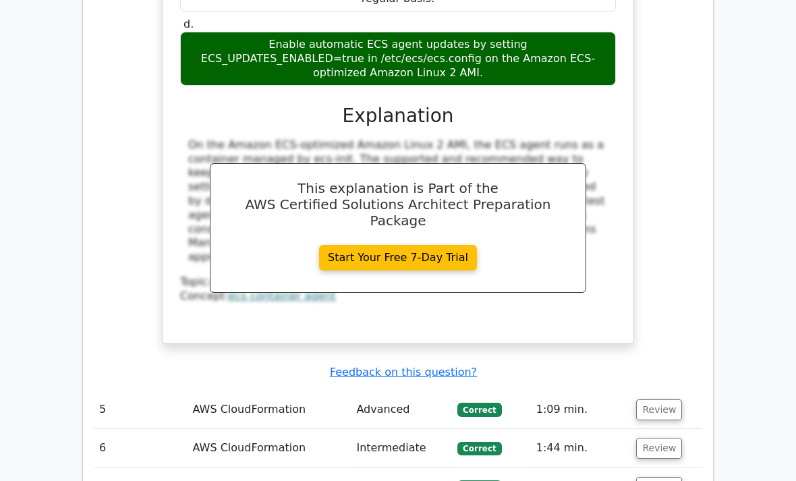
scroll to position [3560, 0]
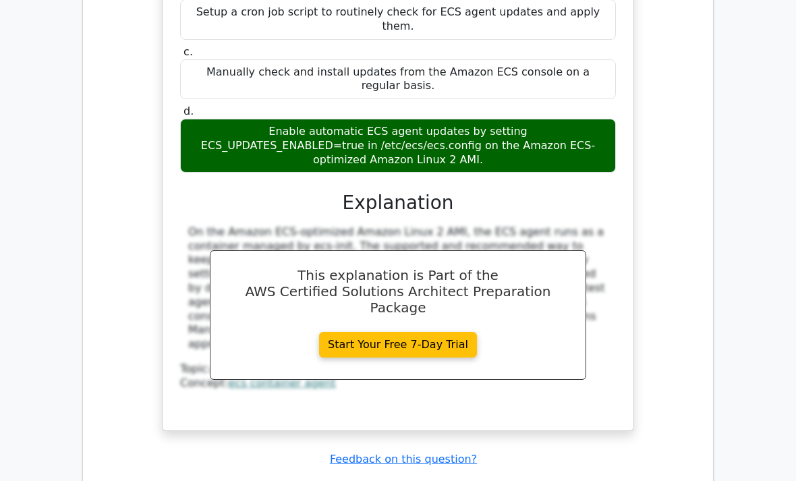
scroll to position [3479, 0]
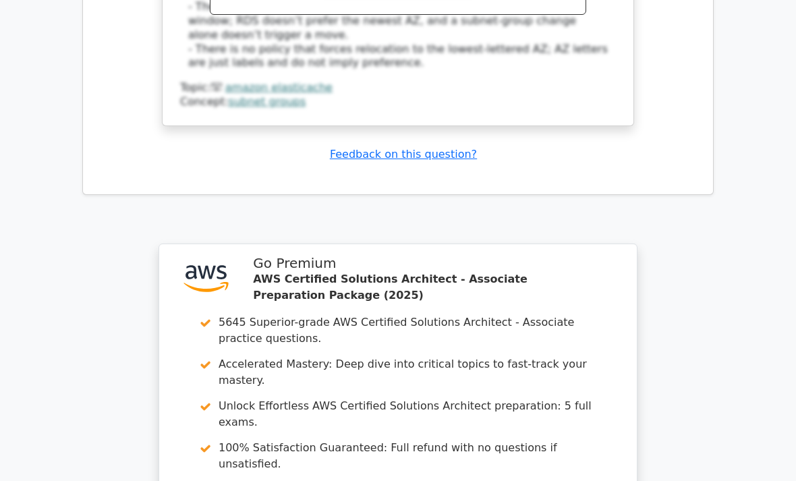
scroll to position [5284, 0]
